Goal: Use online tool/utility

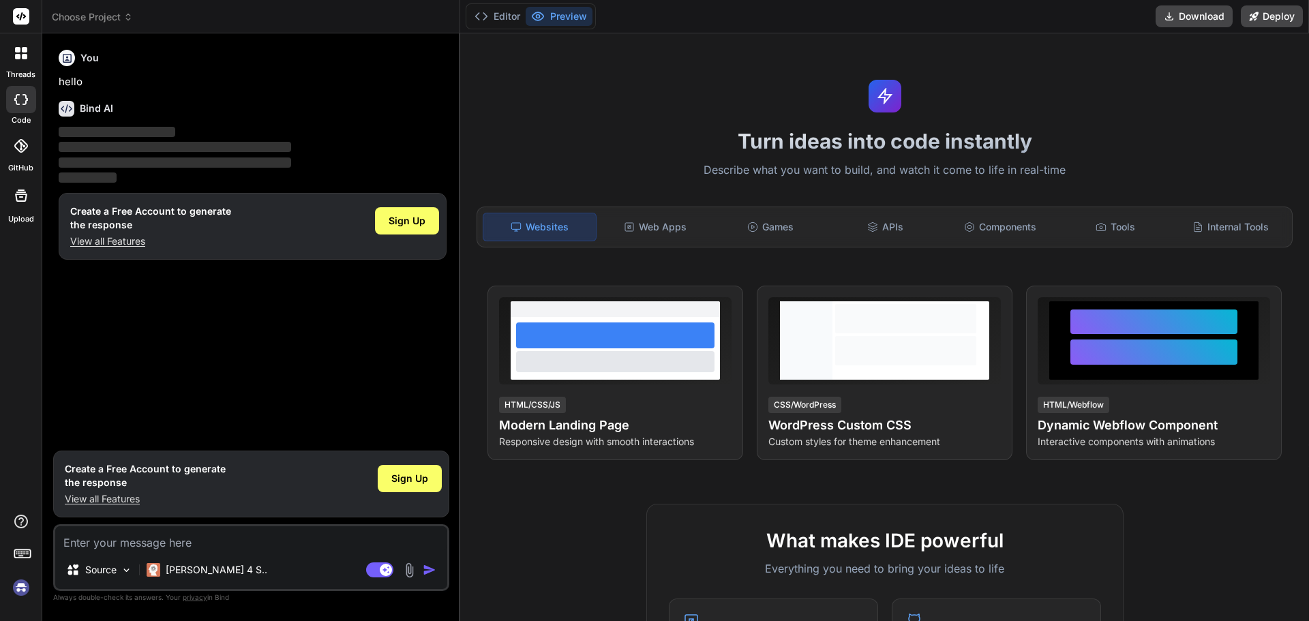
click at [27, 585] on img at bounding box center [21, 587] width 23 height 23
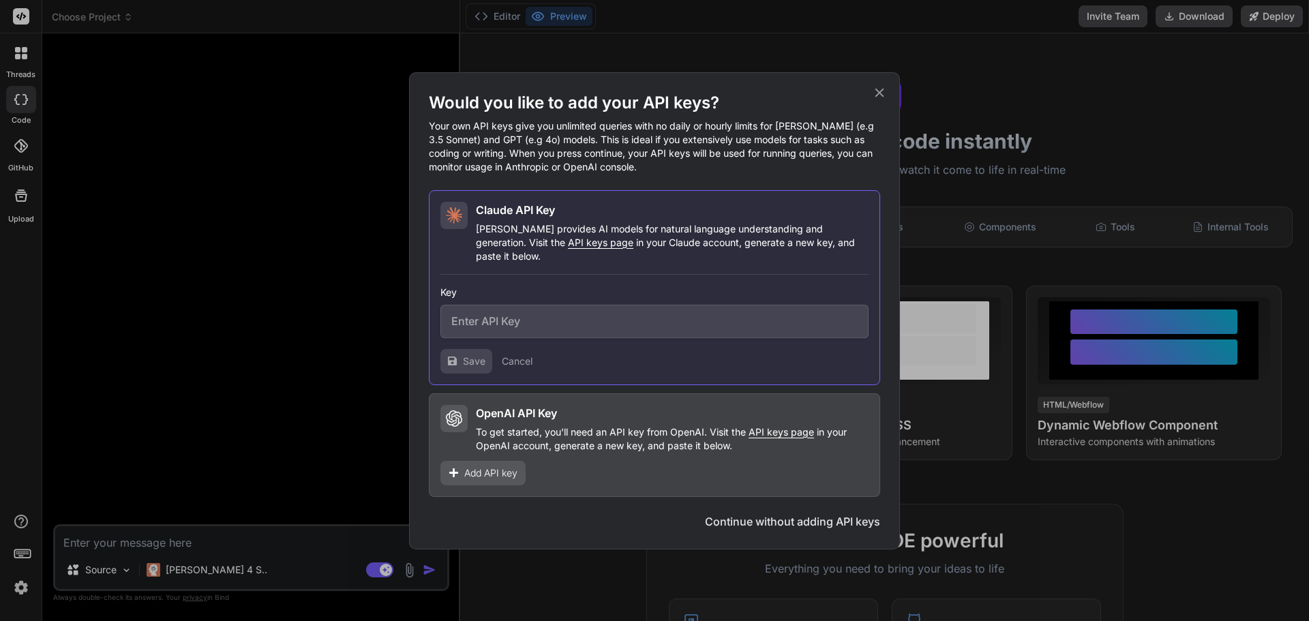
type textarea "x"
click at [881, 93] on icon at bounding box center [879, 92] width 15 height 15
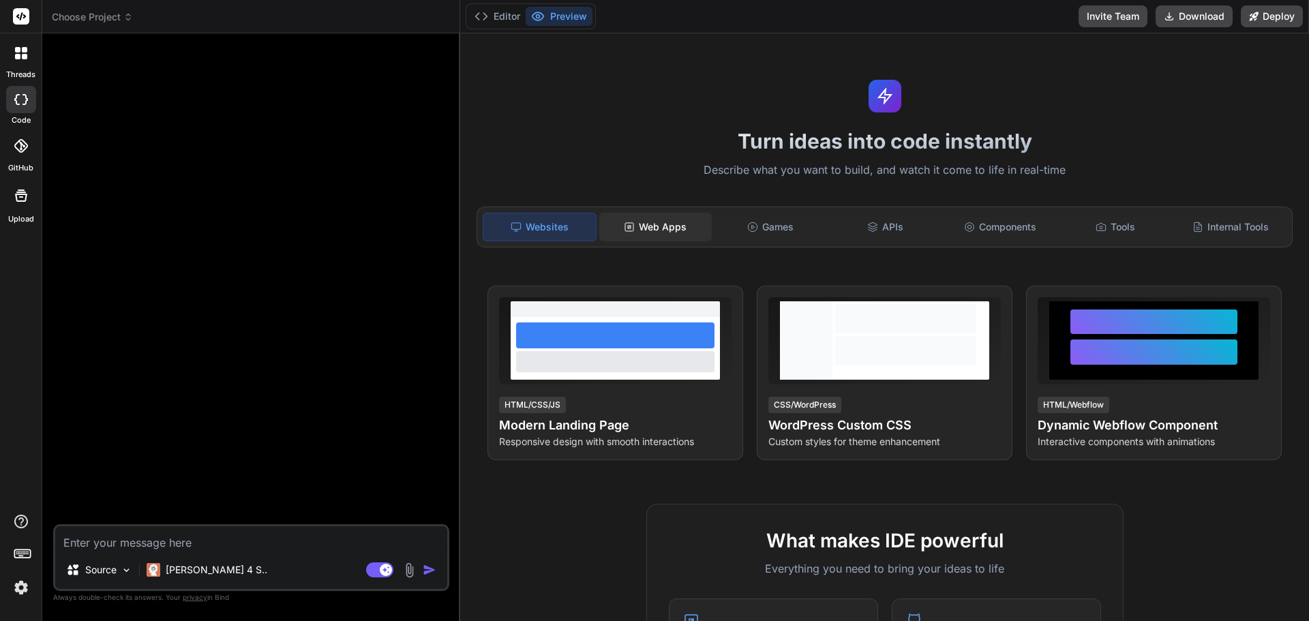
click at [681, 232] on div "Web Apps" at bounding box center [655, 227] width 112 height 29
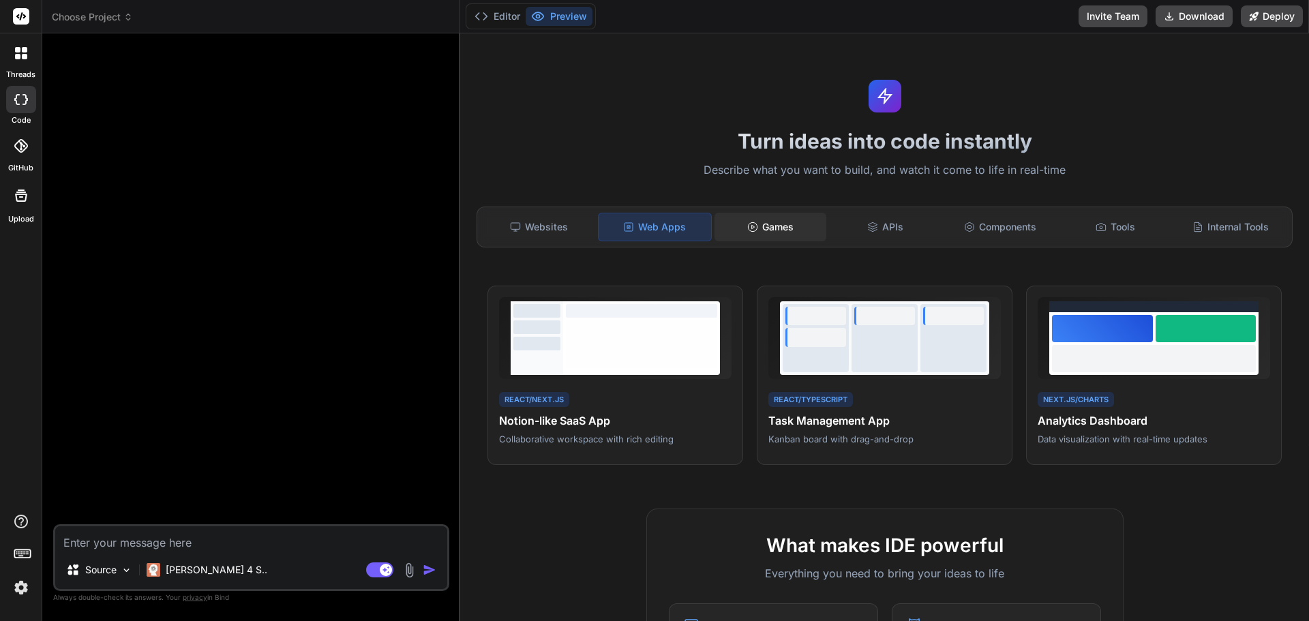
click at [773, 232] on div "Games" at bounding box center [770, 227] width 112 height 29
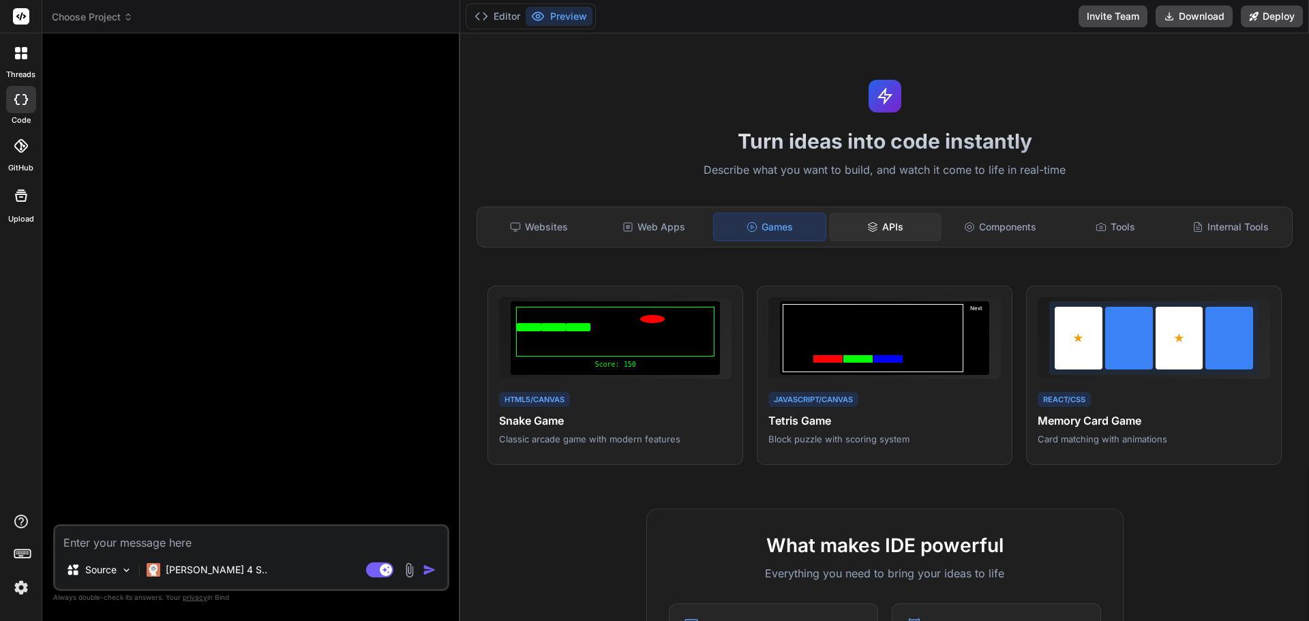
click at [878, 230] on div "APIs" at bounding box center [885, 227] width 112 height 29
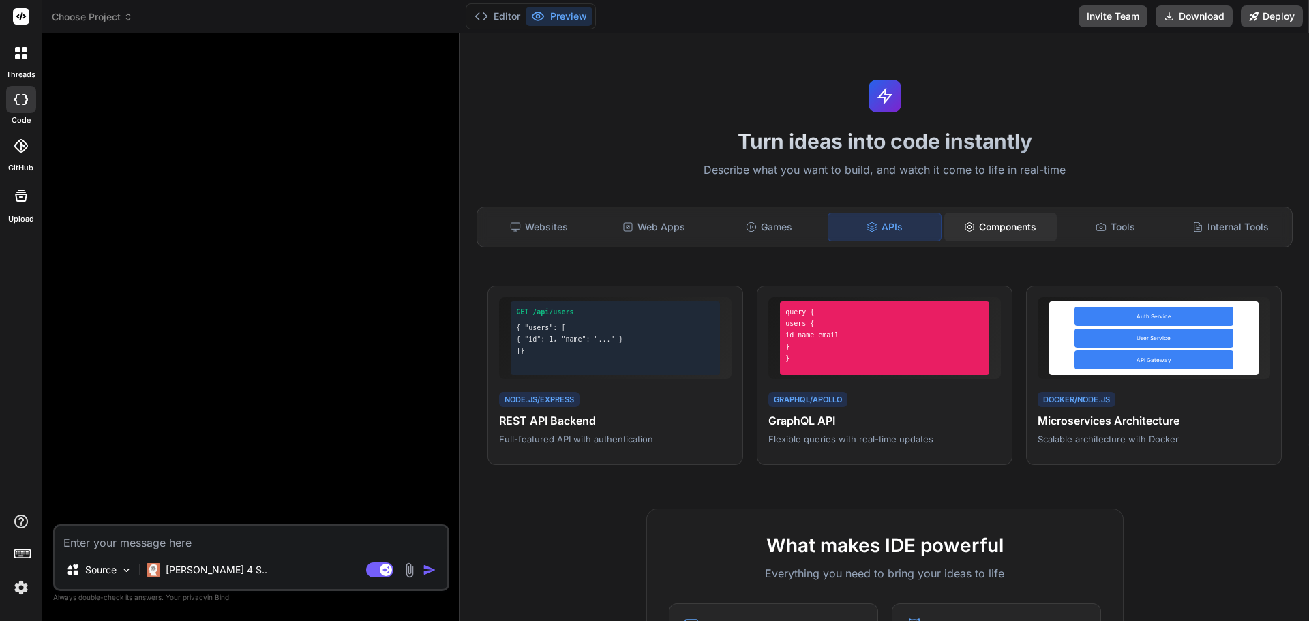
click at [983, 230] on div "Components" at bounding box center [1000, 227] width 112 height 29
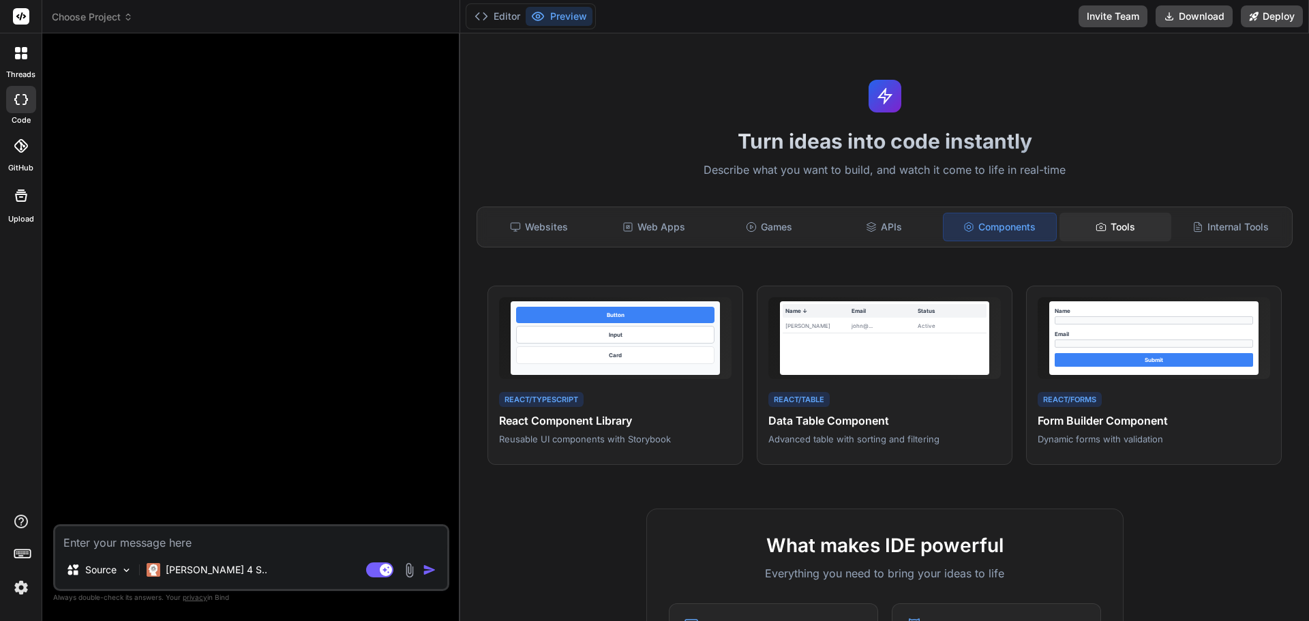
click at [1127, 229] on div "Tools" at bounding box center [1115, 227] width 112 height 29
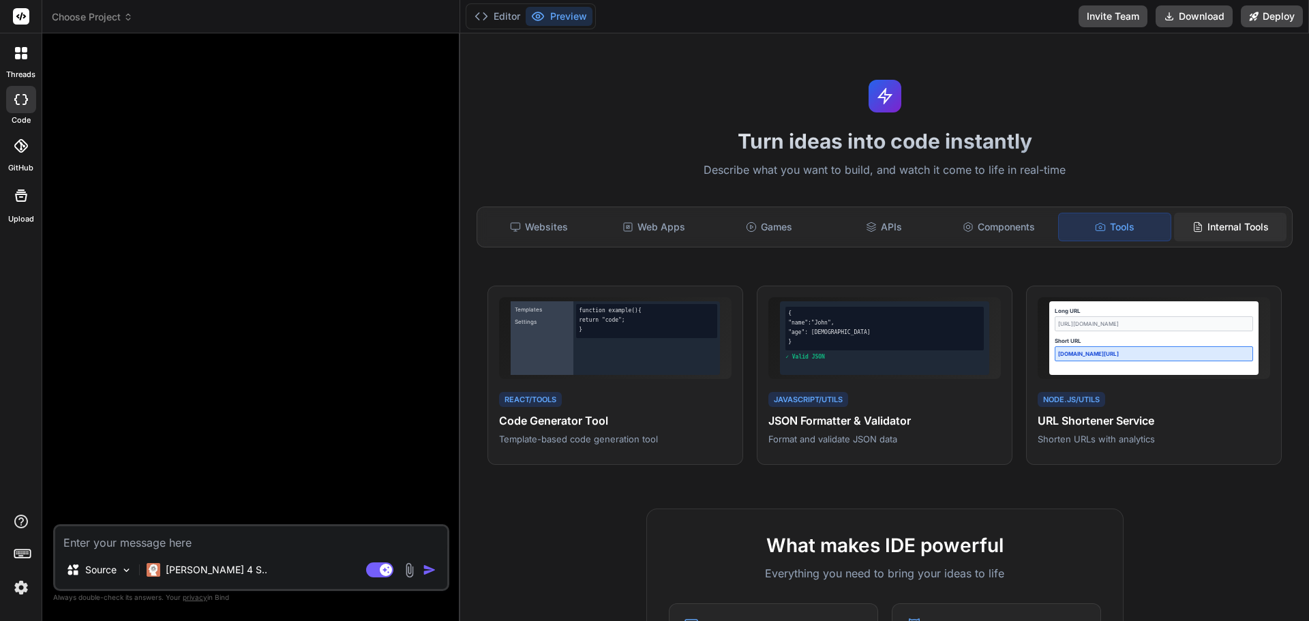
click at [1210, 230] on div "Internal Tools" at bounding box center [1230, 227] width 112 height 29
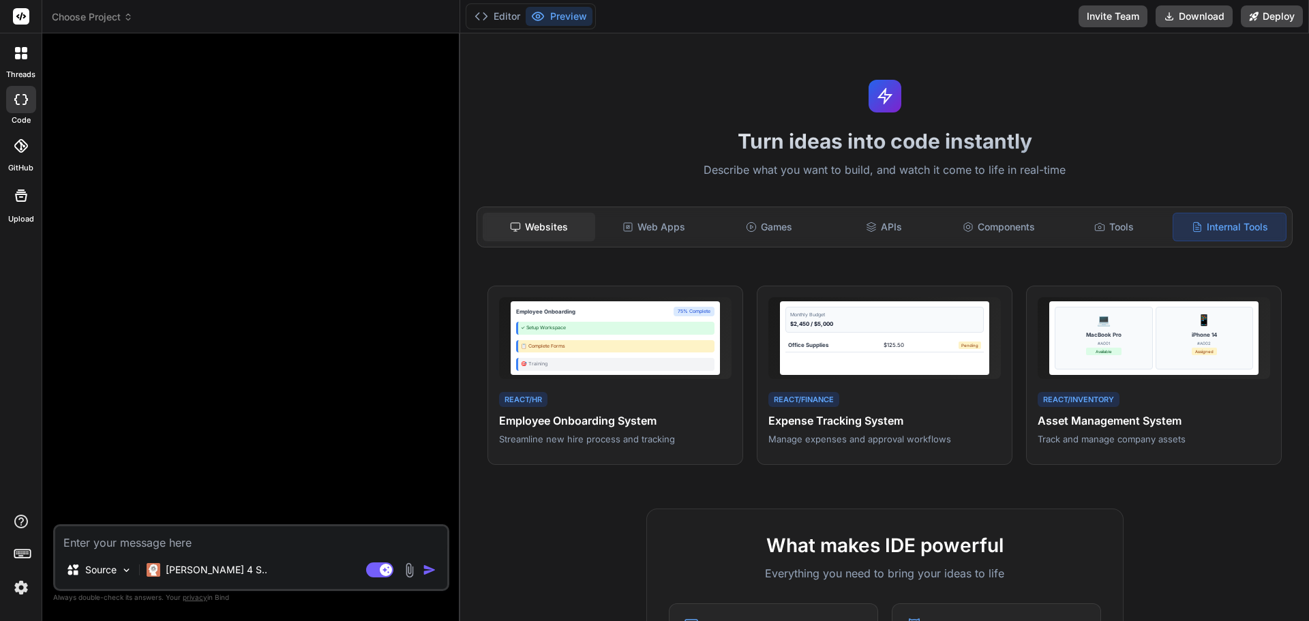
click at [540, 222] on div "Websites" at bounding box center [539, 227] width 112 height 29
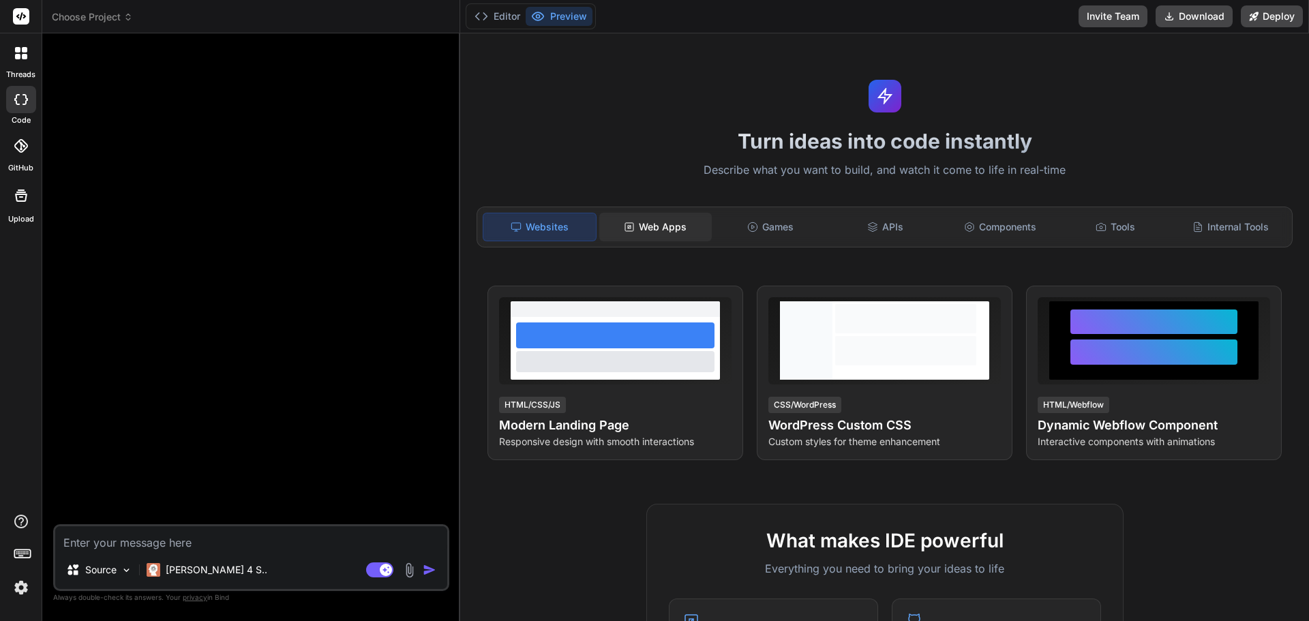
click at [659, 229] on div "Web Apps" at bounding box center [655, 227] width 112 height 29
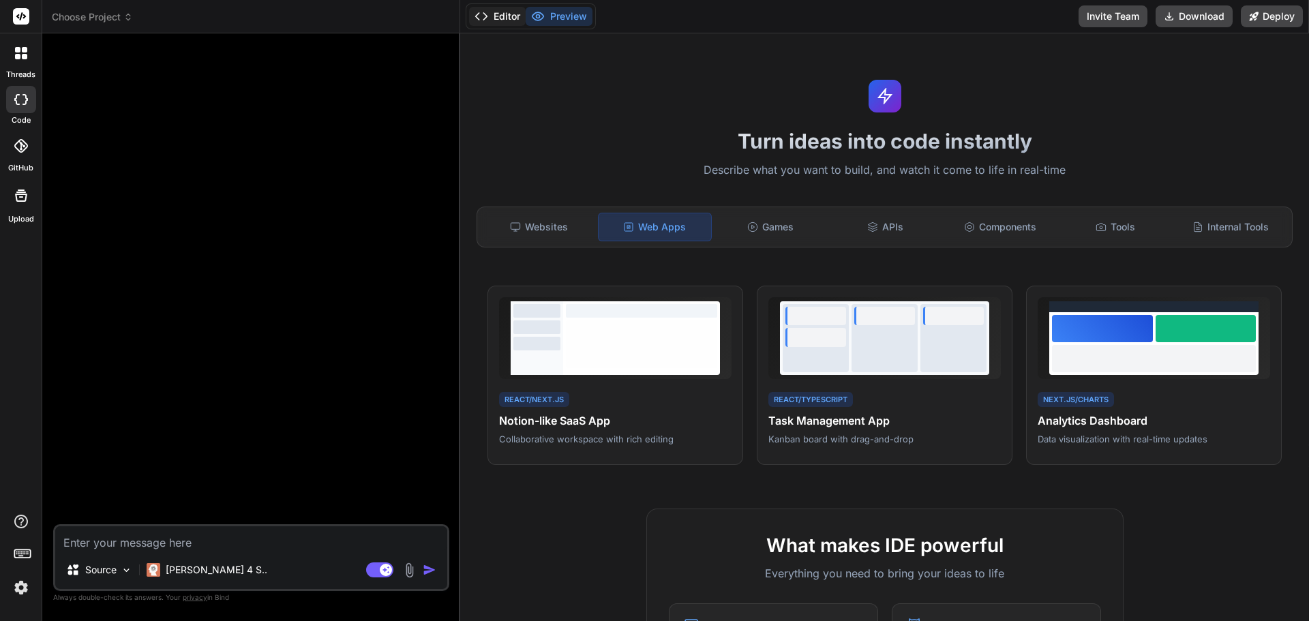
click at [505, 22] on button "Editor" at bounding box center [497, 16] width 57 height 19
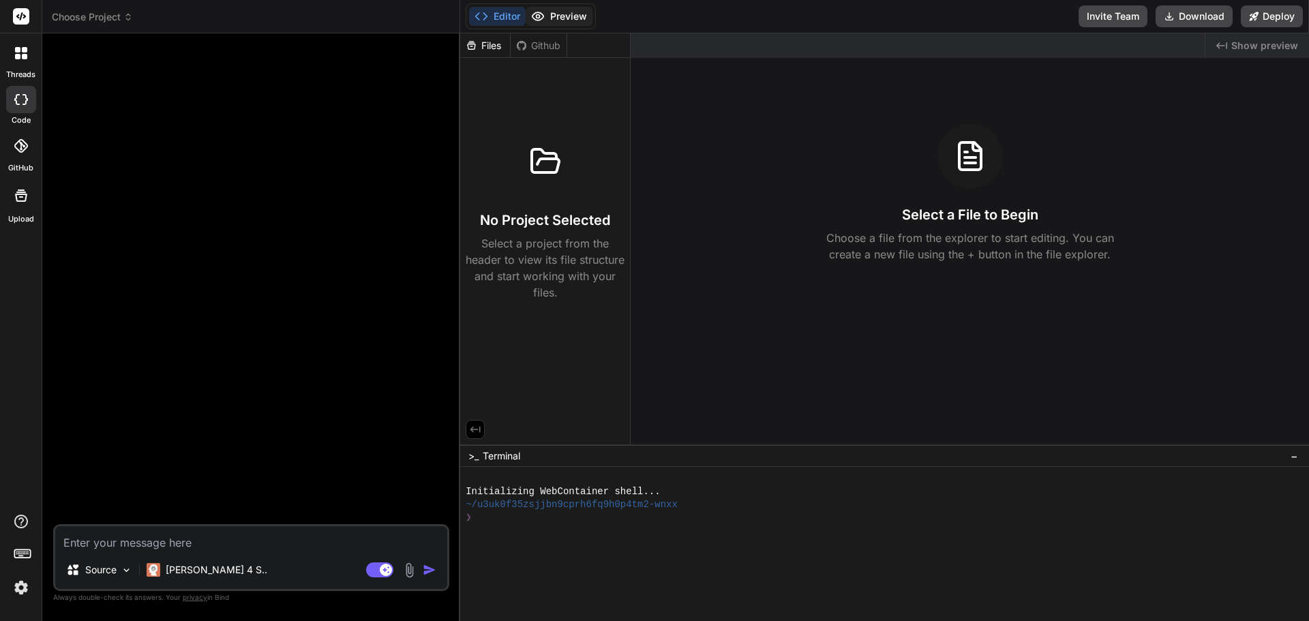
click at [547, 16] on button "Preview" at bounding box center [558, 16] width 67 height 19
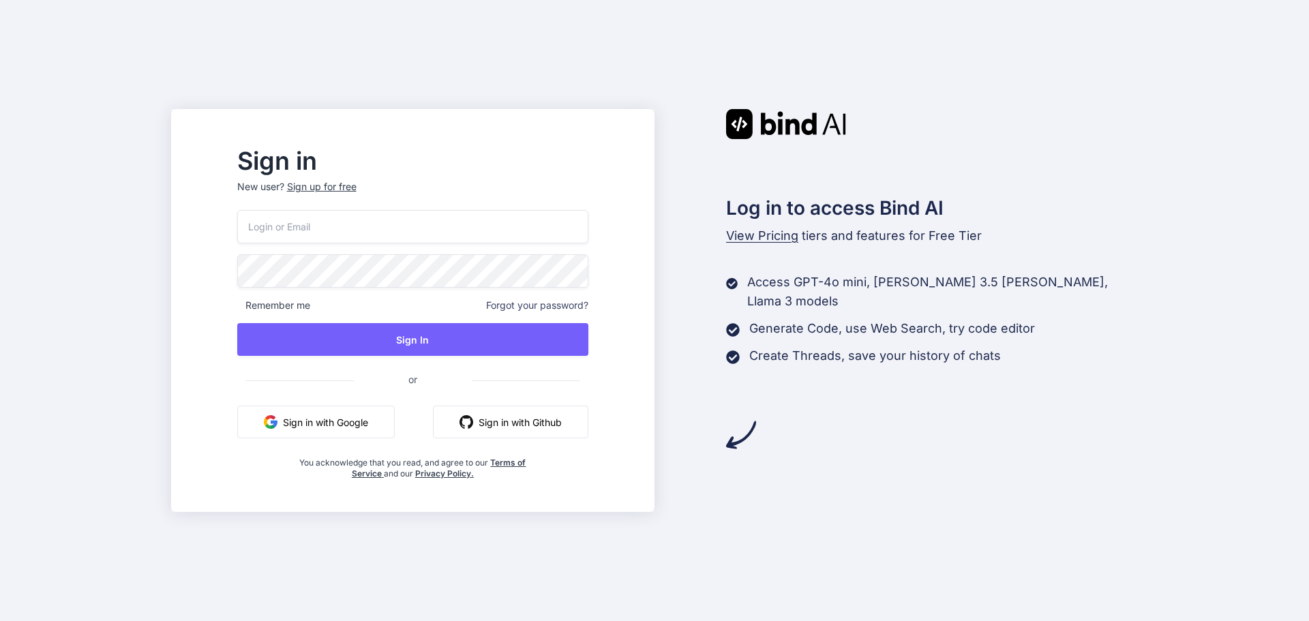
click at [354, 427] on button "Sign in with Google" at bounding box center [315, 422] width 157 height 33
